Goal: Communication & Community: Connect with others

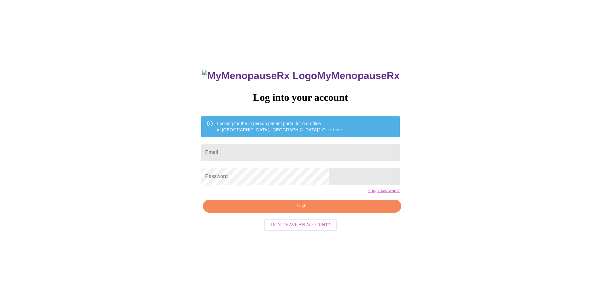
click at [295, 148] on input "Email" at bounding box center [300, 153] width 198 height 18
type input "heidi.mclaughlin@gmail.com"
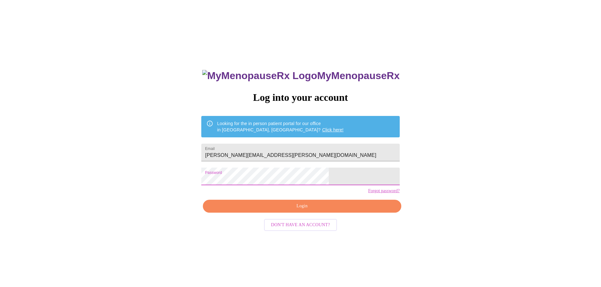
click at [308, 210] on span "Login" at bounding box center [302, 206] width 184 height 8
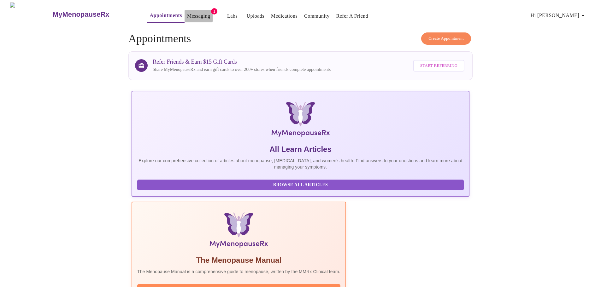
click at [187, 13] on link "Messaging" at bounding box center [198, 16] width 23 height 9
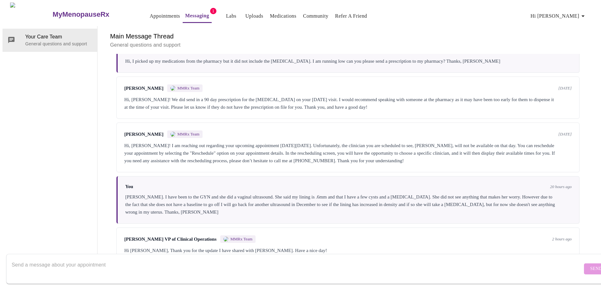
scroll to position [660, 0]
